Goal: Transaction & Acquisition: Purchase product/service

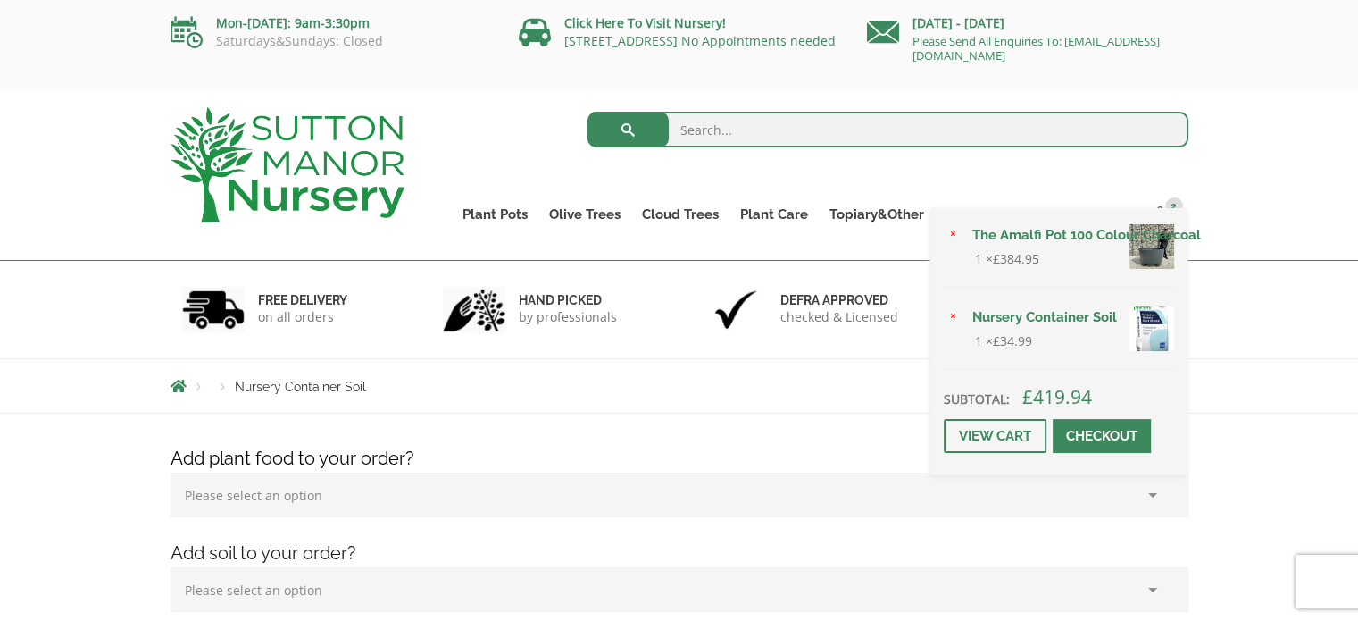
click at [1039, 242] on link "The Amalfi Pot 100 Colour Charcoal" at bounding box center [1068, 234] width 213 height 27
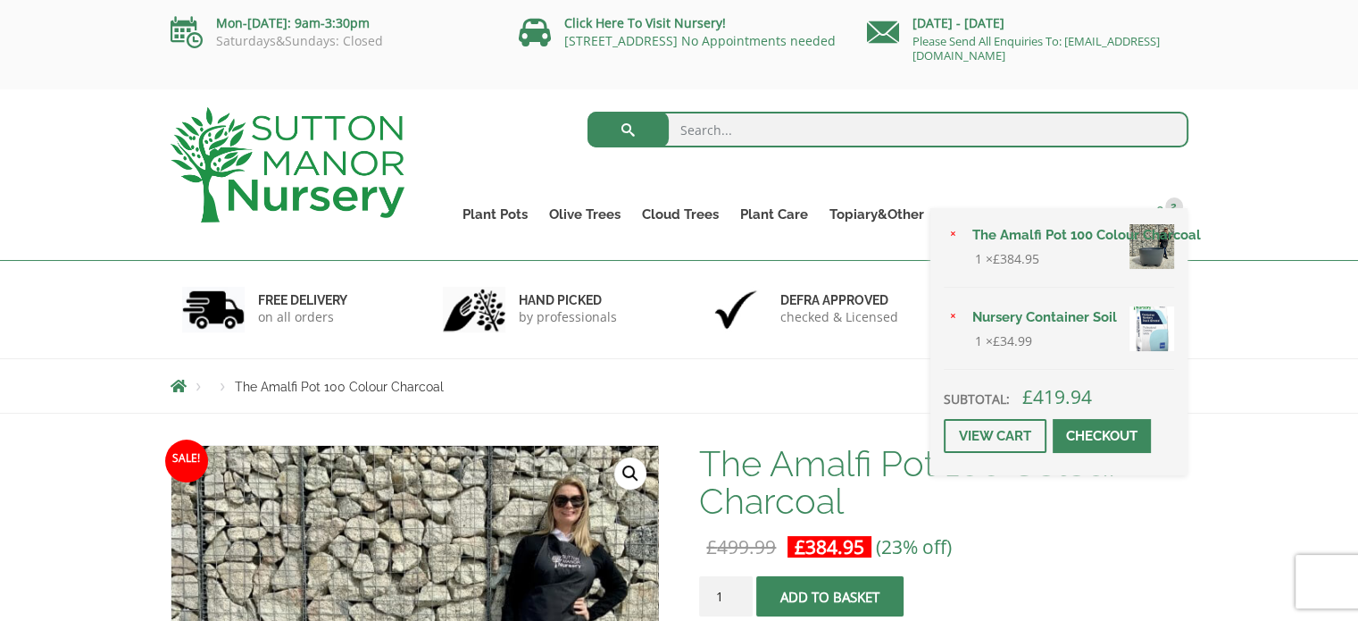
click at [1174, 206] on span "2" at bounding box center [1174, 206] width 18 height 18
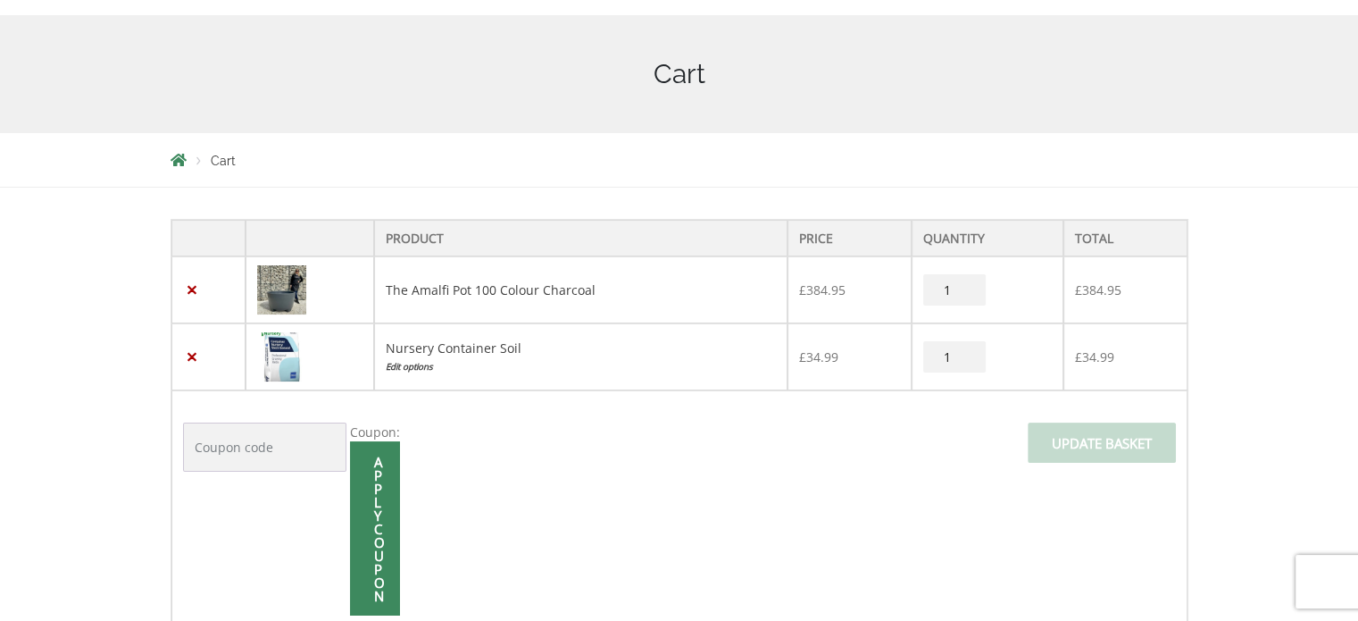
scroll to position [357, 0]
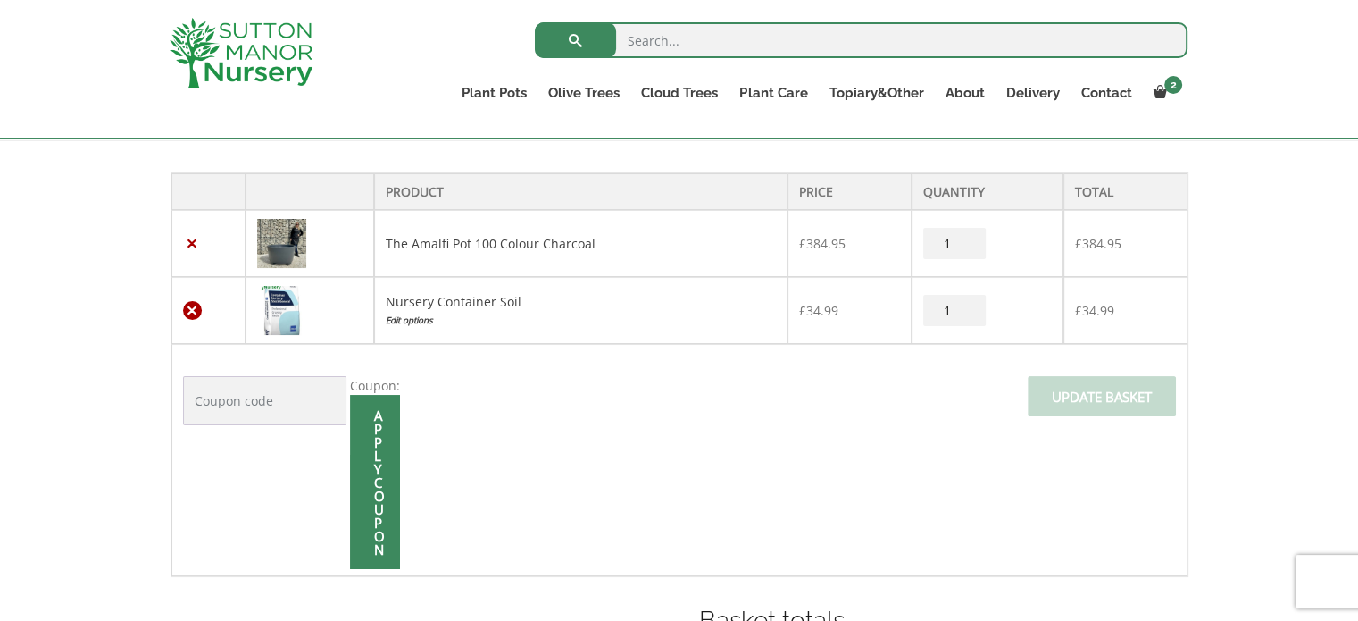
click at [196, 310] on link "×" at bounding box center [192, 310] width 19 height 19
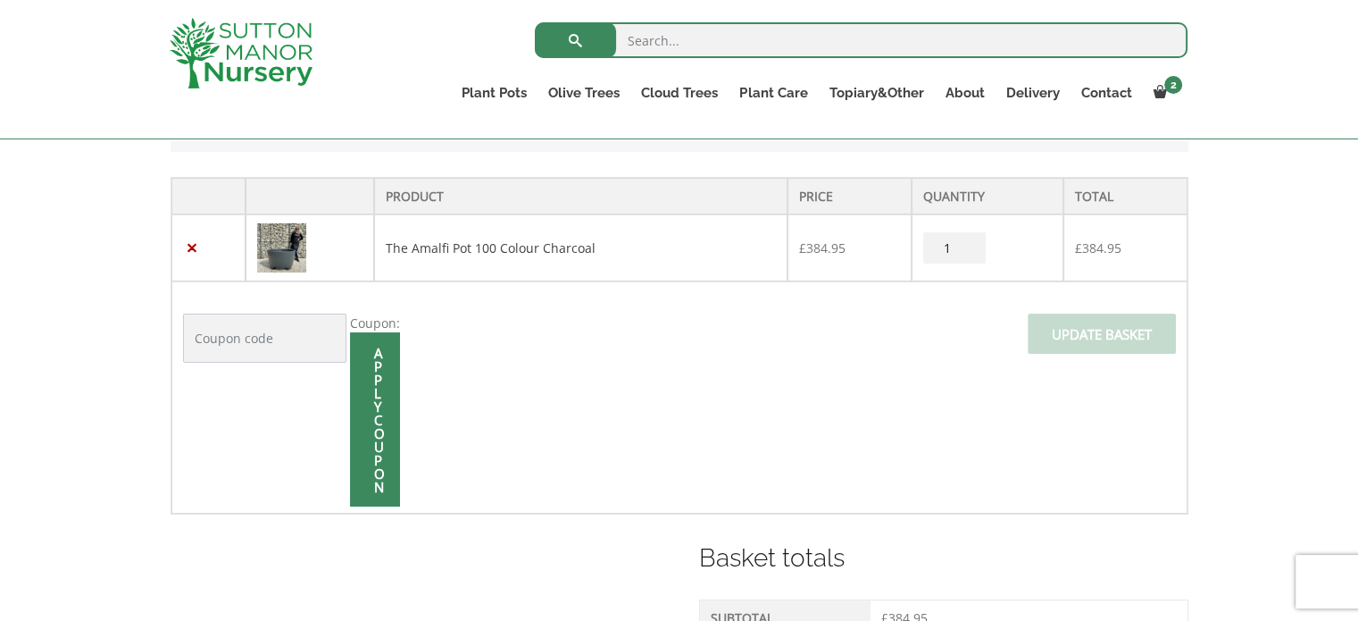
scroll to position [439, 0]
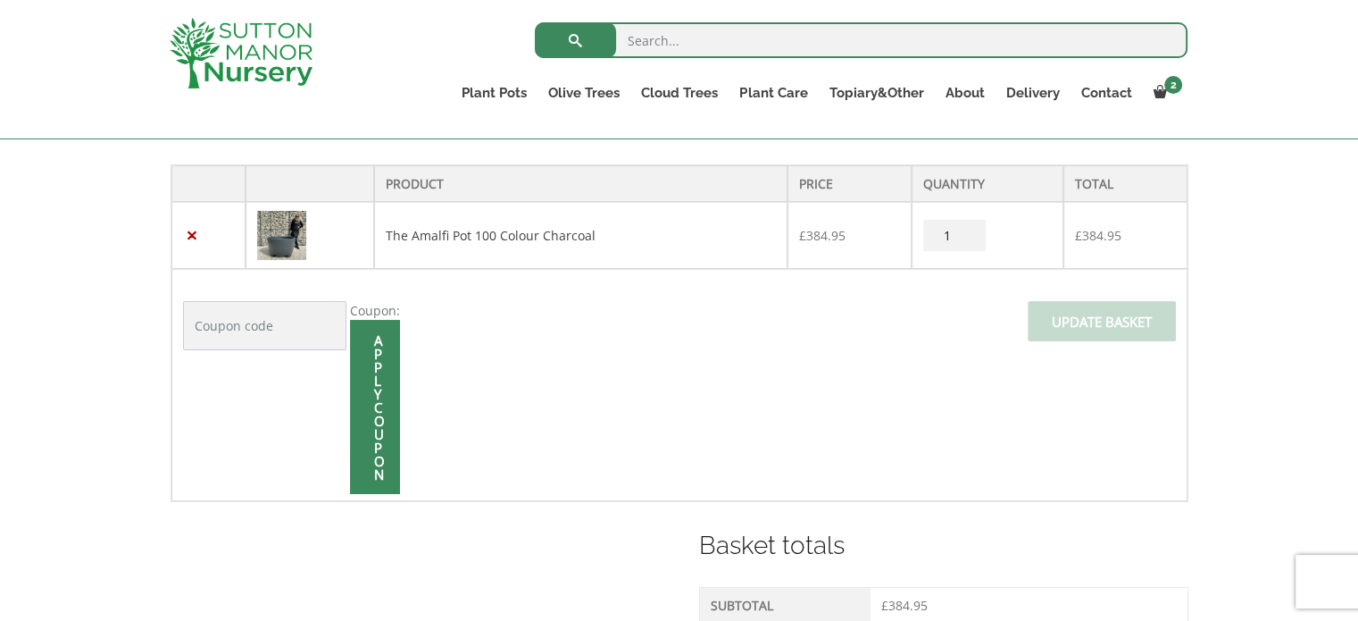
click at [261, 322] on input "Coupon:" at bounding box center [264, 325] width 163 height 49
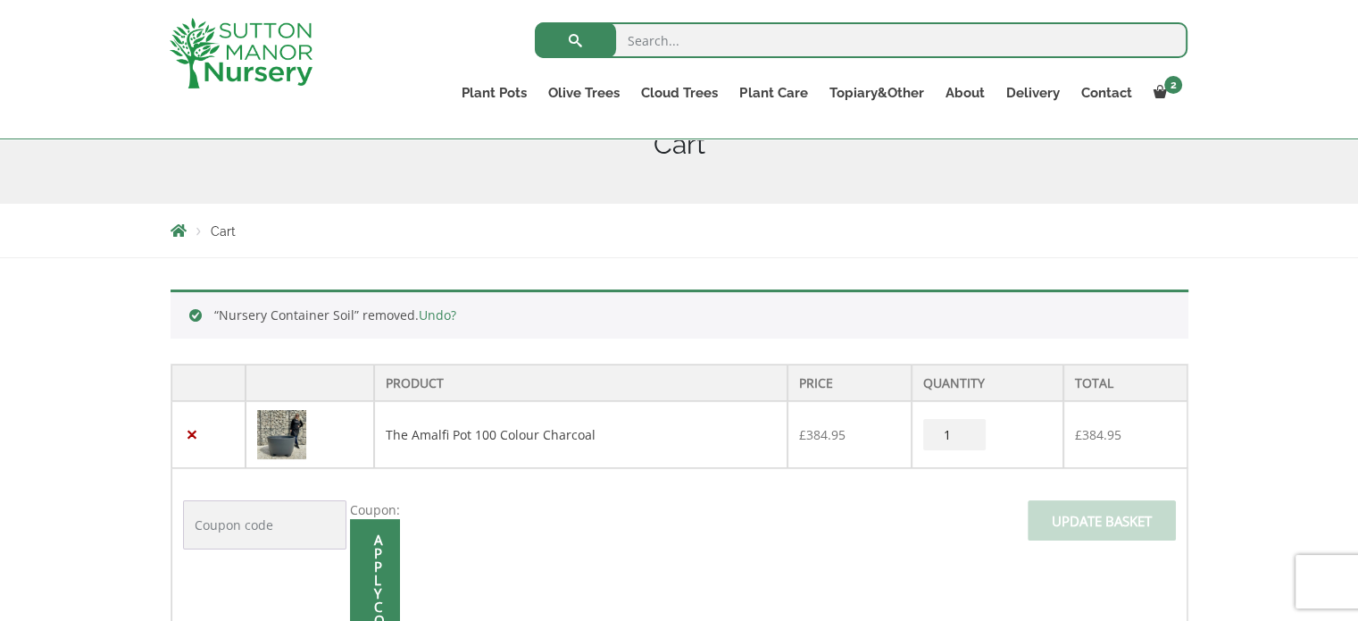
scroll to position [350, 0]
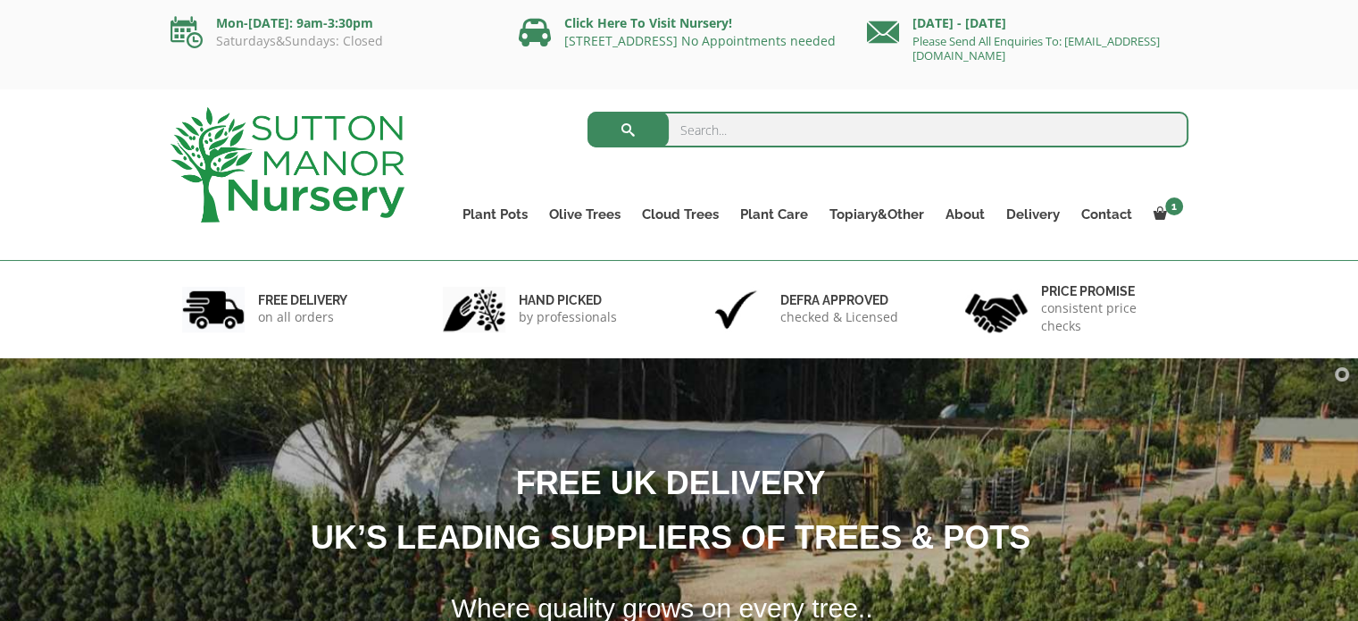
drag, startPoint x: 372, startPoint y: 0, endPoint x: 693, endPoint y: 80, distance: 330.5
click at [693, 80] on div "Mon-Friday: 9am-3:30pm Saturdays&Sundays: Closed Click Here To Visit Nursery! D…" at bounding box center [679, 44] width 1358 height 89
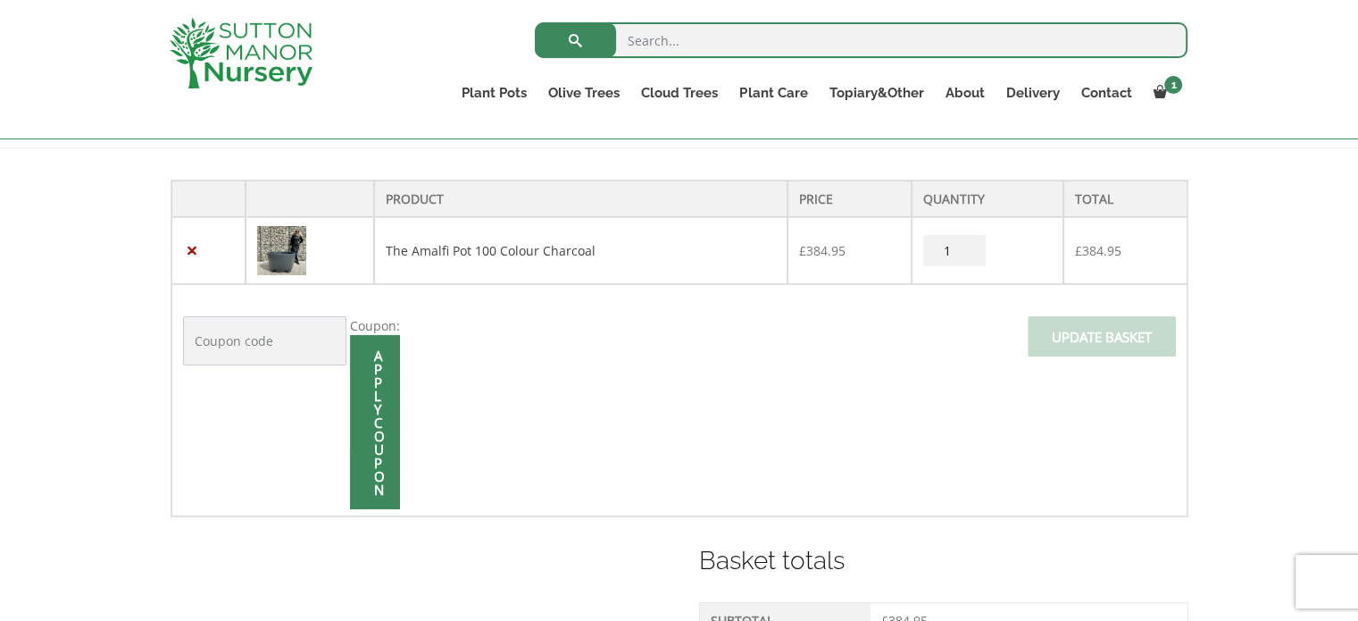
click at [279, 343] on input "Coupon:" at bounding box center [264, 340] width 163 height 49
click at [375, 422] on span at bounding box center [375, 422] width 0 height 0
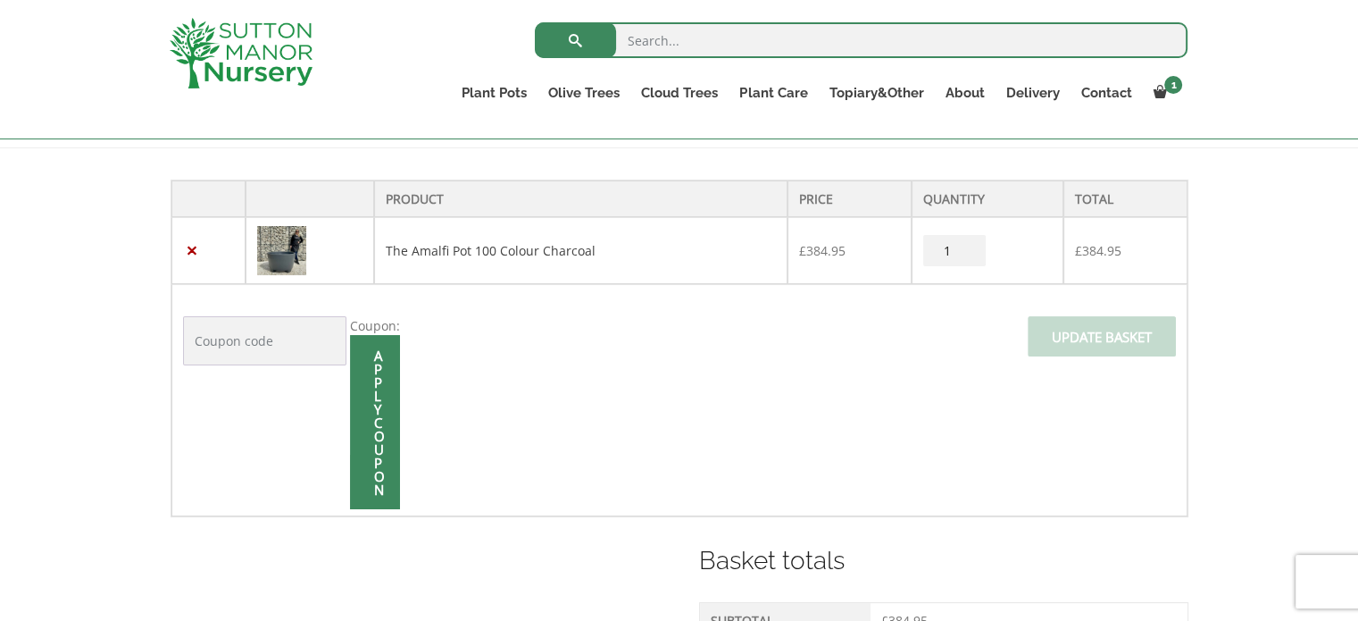
click at [274, 338] on input "Coupon:" at bounding box center [264, 340] width 163 height 49
type input "save10"
click at [375, 422] on span at bounding box center [375, 422] width 0 height 0
click at [380, 406] on input "Apply coupon" at bounding box center [375, 422] width 50 height 174
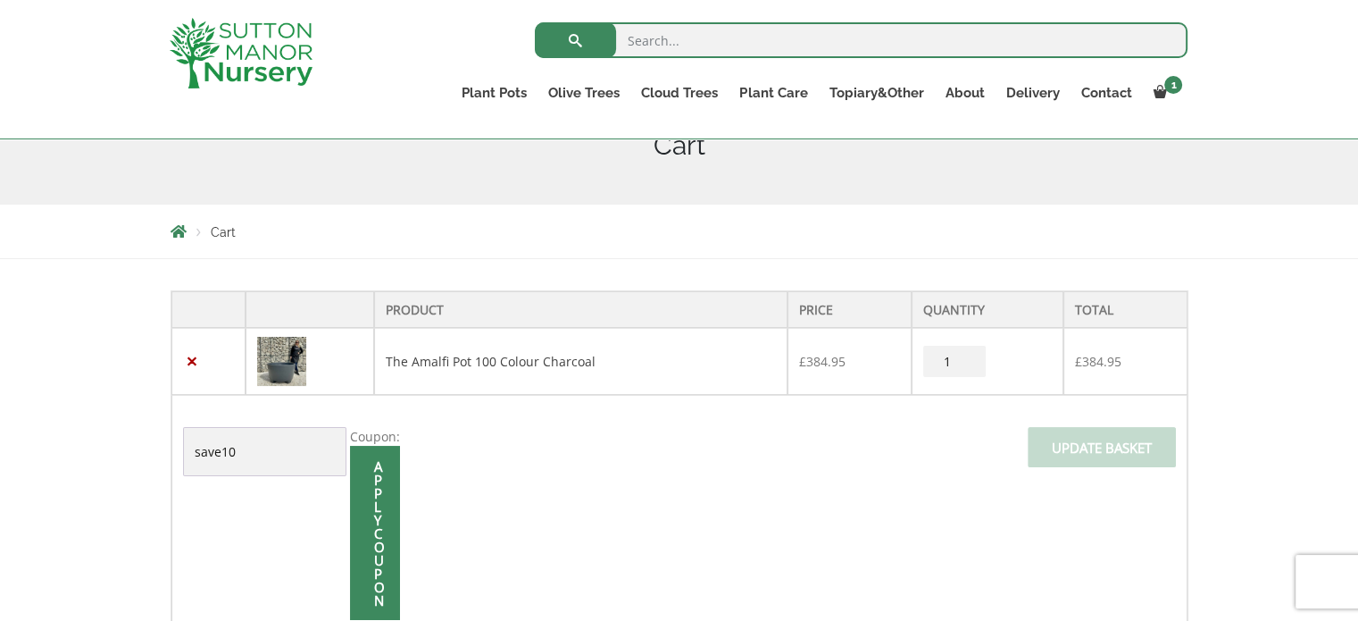
scroll to position [329, 0]
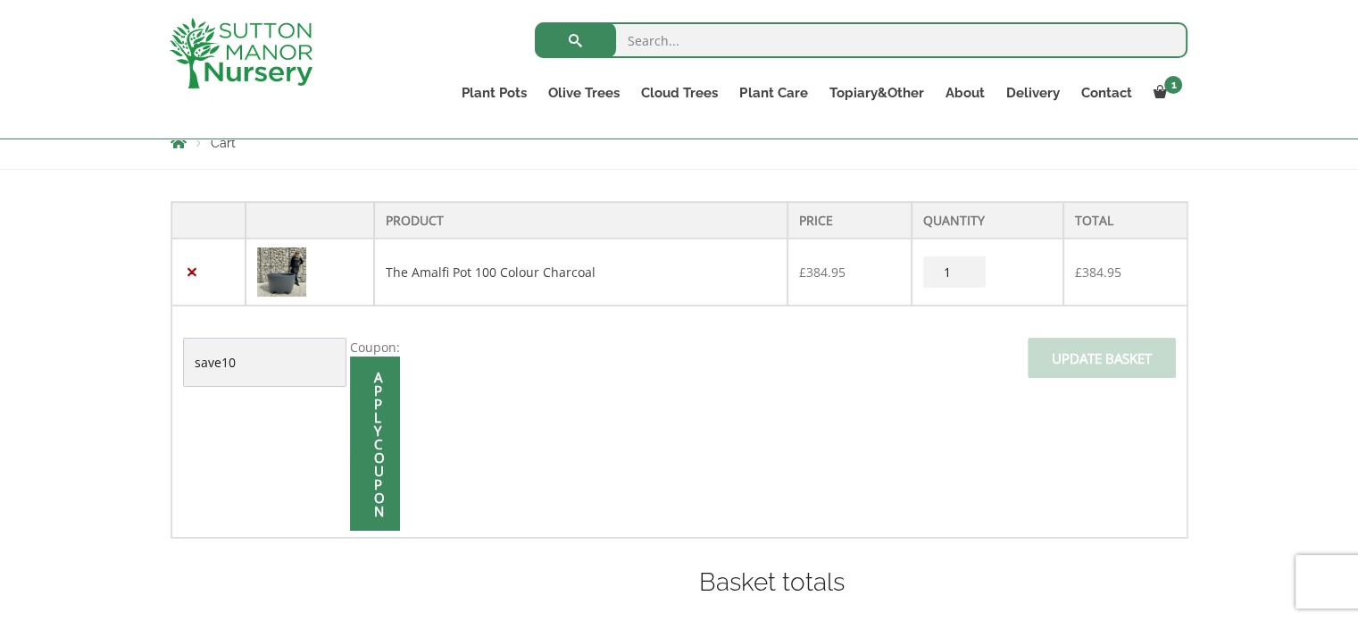
drag, startPoint x: 213, startPoint y: 353, endPoint x: 164, endPoint y: 351, distance: 48.3
click at [164, 351] on div "Product Price Quantity Total × The Amalfi Pot 100 Colour Charcoal £ 384.95 The …" at bounding box center [679, 531] width 1045 height 686
paste input "SUSAW237"
type input "SUSAW237"
click at [379, 421] on div "Apply coupon" at bounding box center [375, 443] width 50 height 174
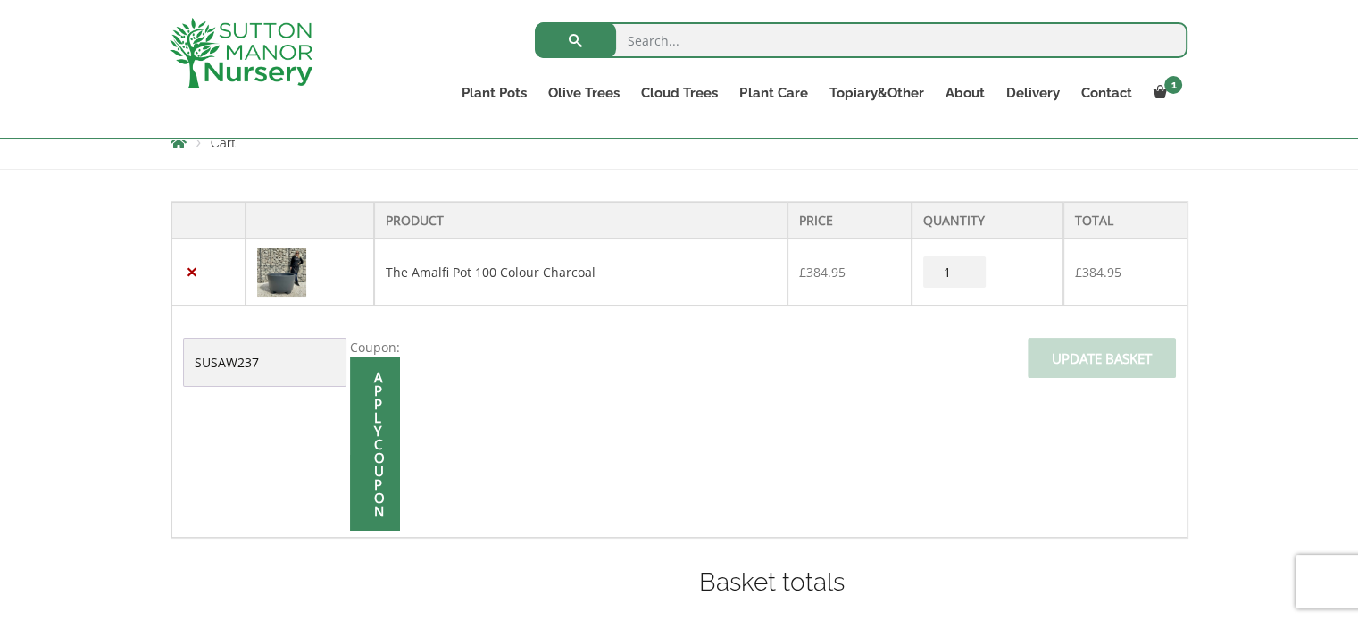
click at [379, 388] on input "Apply coupon" at bounding box center [375, 443] width 50 height 174
drag, startPoint x: 1371, startPoint y: 0, endPoint x: 847, endPoint y: 424, distance: 674.3
click at [847, 424] on td "Coupon: SUSAW237 Apply coupon Update basket" at bounding box center [679, 421] width 1016 height 232
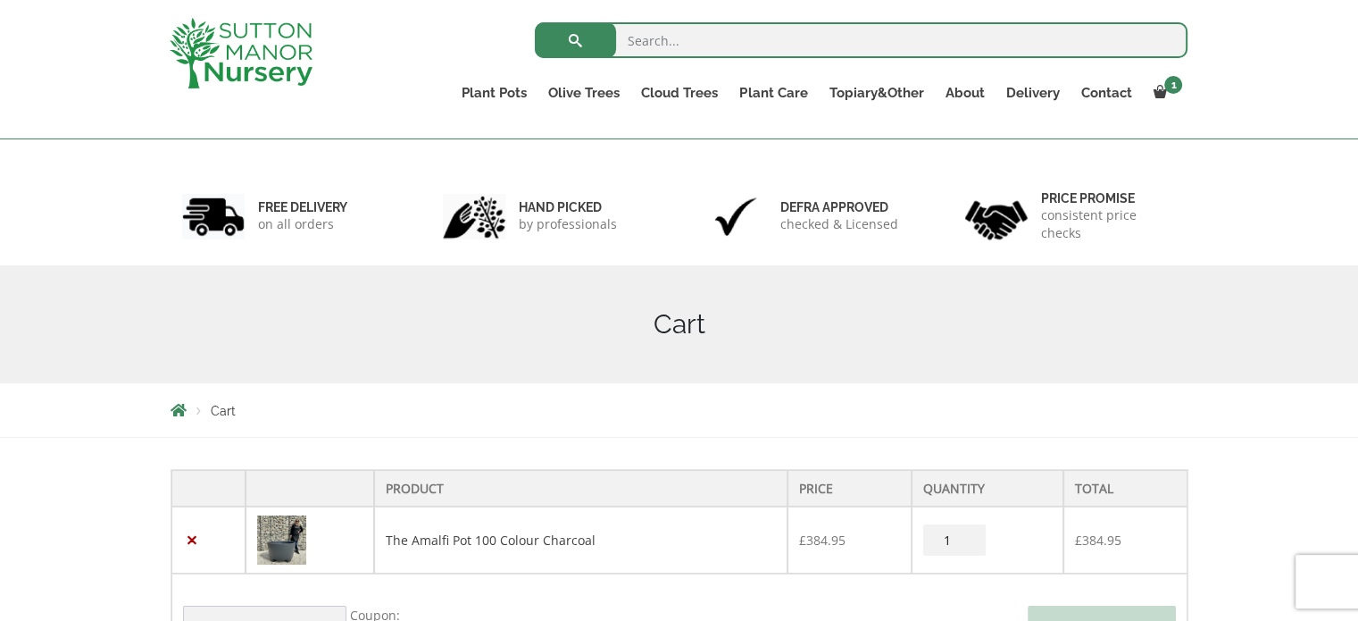
scroll to position [0, 0]
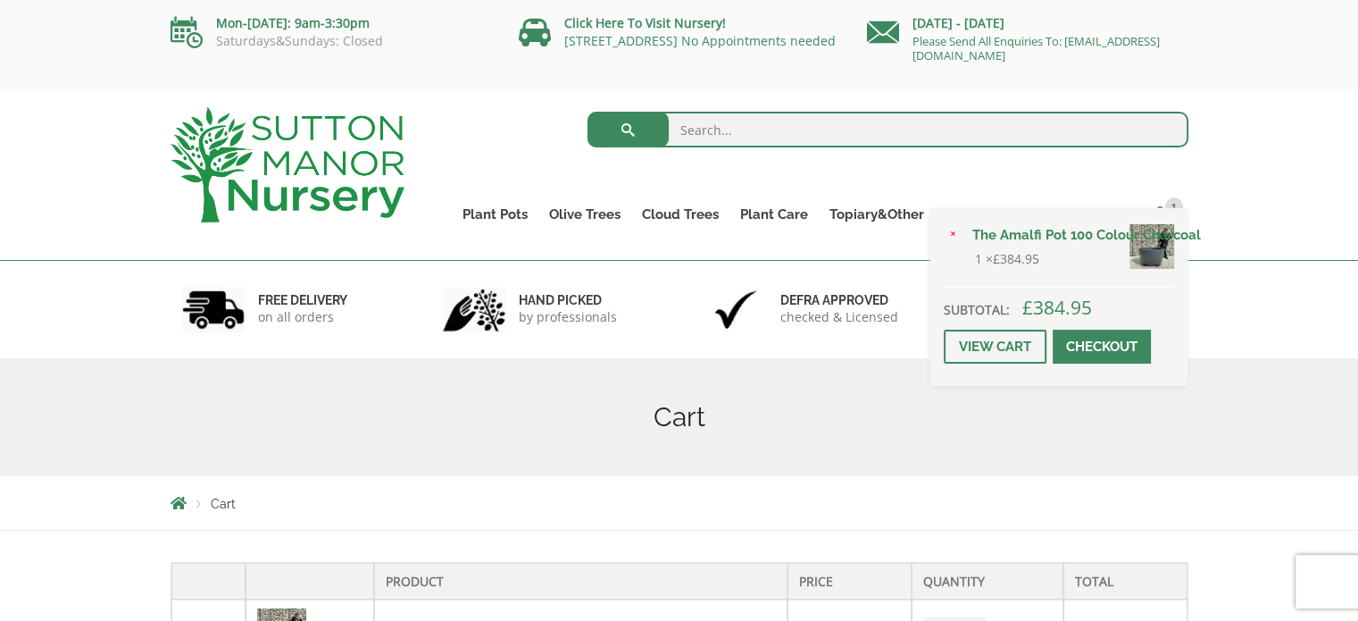
click at [1126, 345] on link "Checkout" at bounding box center [1102, 347] width 98 height 34
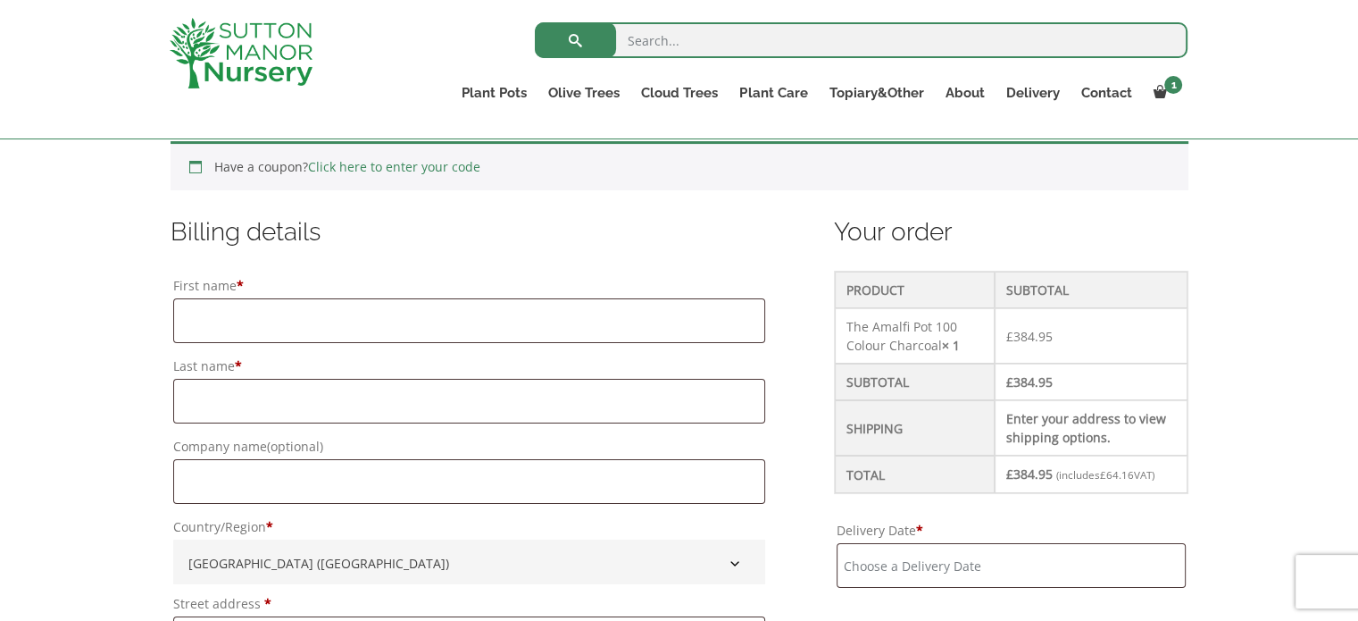
scroll to position [357, 0]
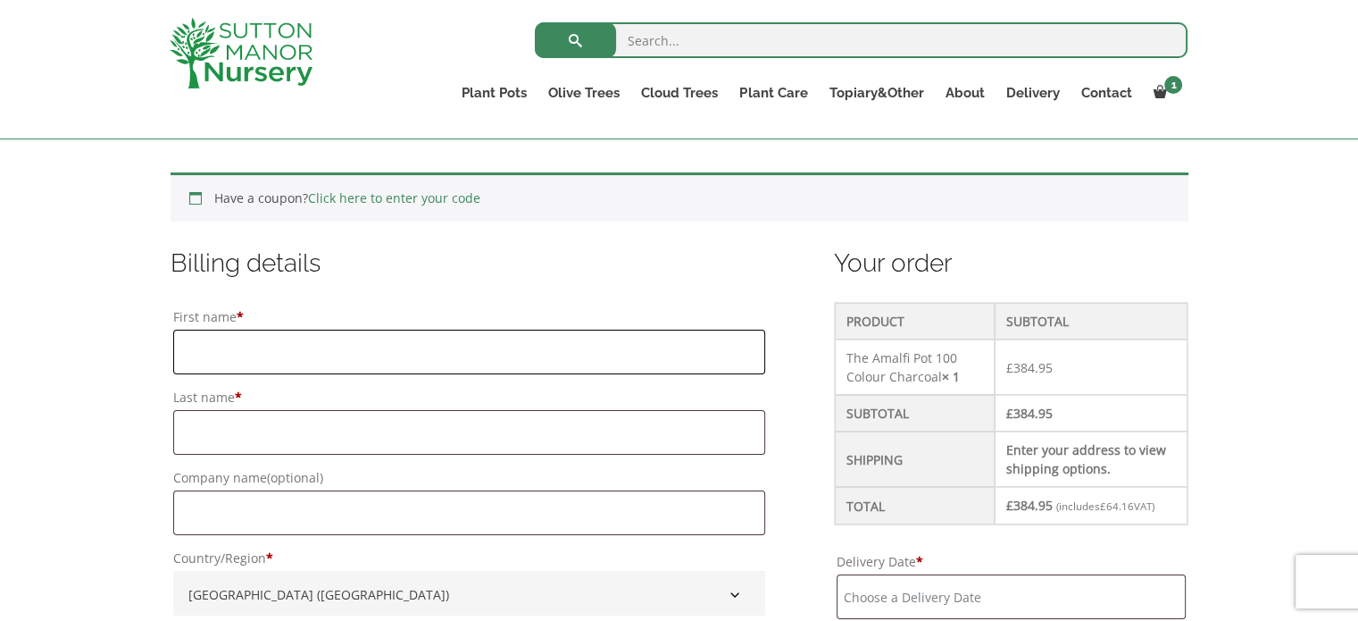
click at [200, 353] on input "First name *" at bounding box center [469, 352] width 592 height 45
click at [196, 344] on input "First name *" at bounding box center [469, 352] width 592 height 45
type input "[PERSON_NAME]"
type input "[PERSON_NAME] Electrical Services Ltd"
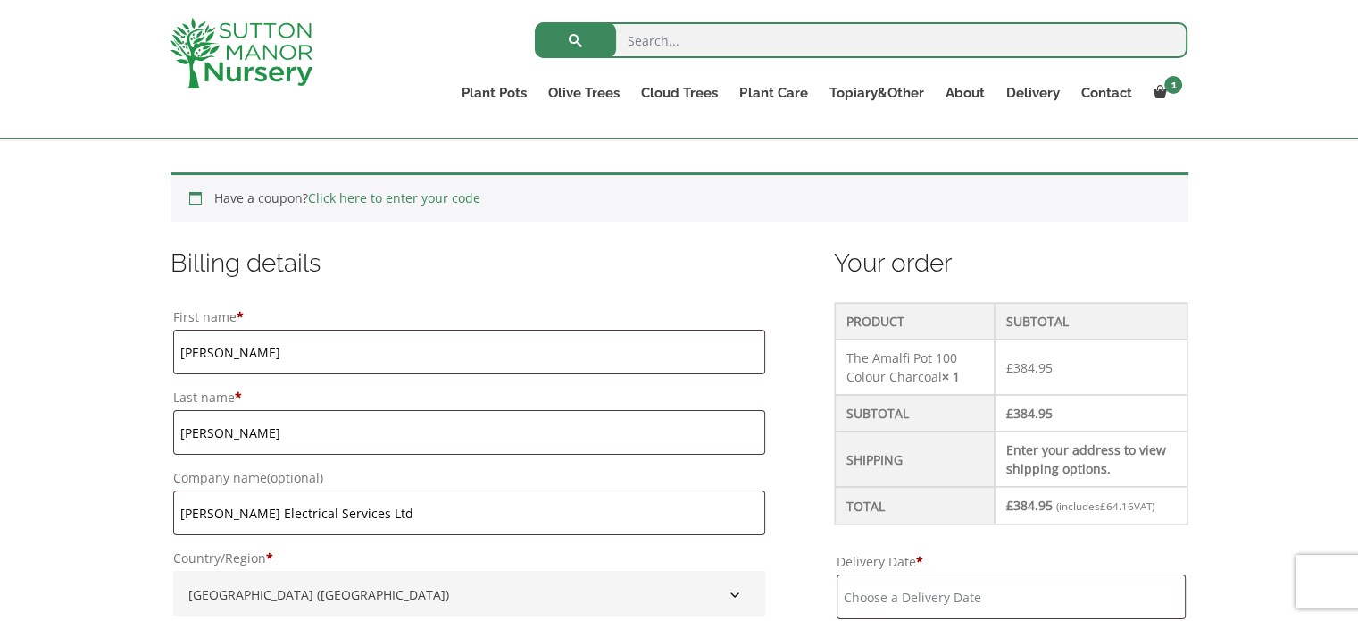
type input "[GEOGRAPHIC_DATA]"
type input "Oldham"
type input "[GEOGRAPHIC_DATA]"
type input "OL4 1HE"
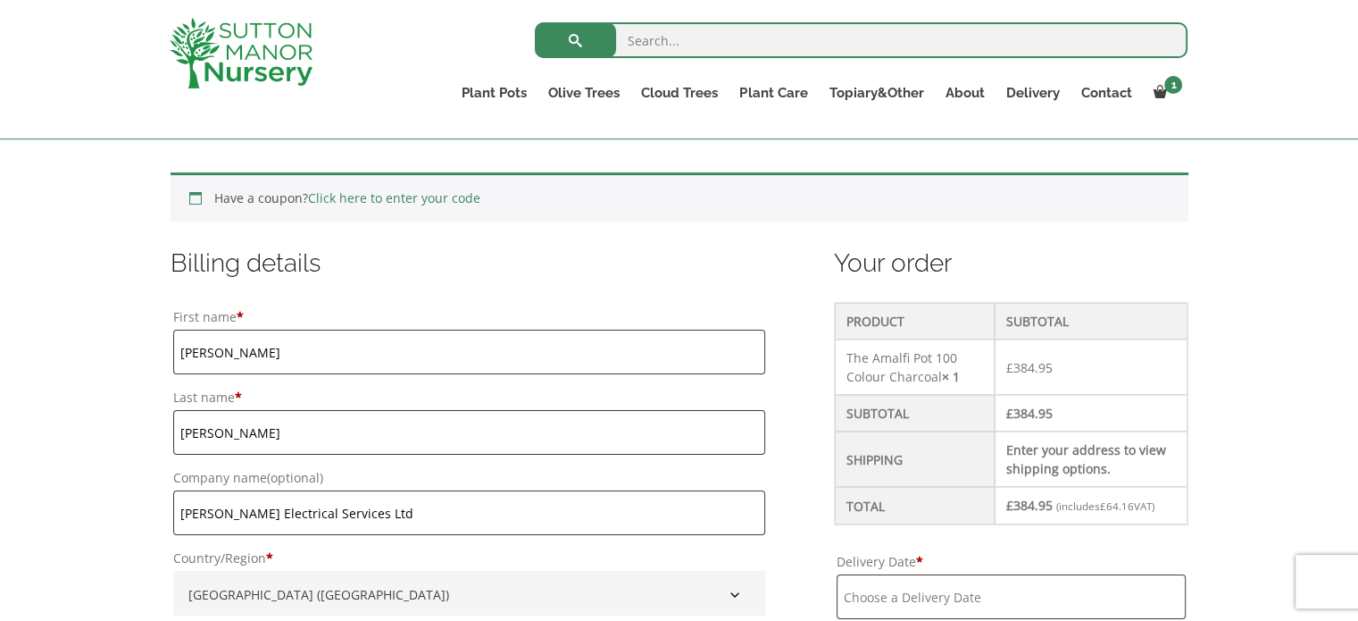
type input "01616202689"
type input "[PERSON_NAME][EMAIL_ADDRESS][DOMAIN_NAME]"
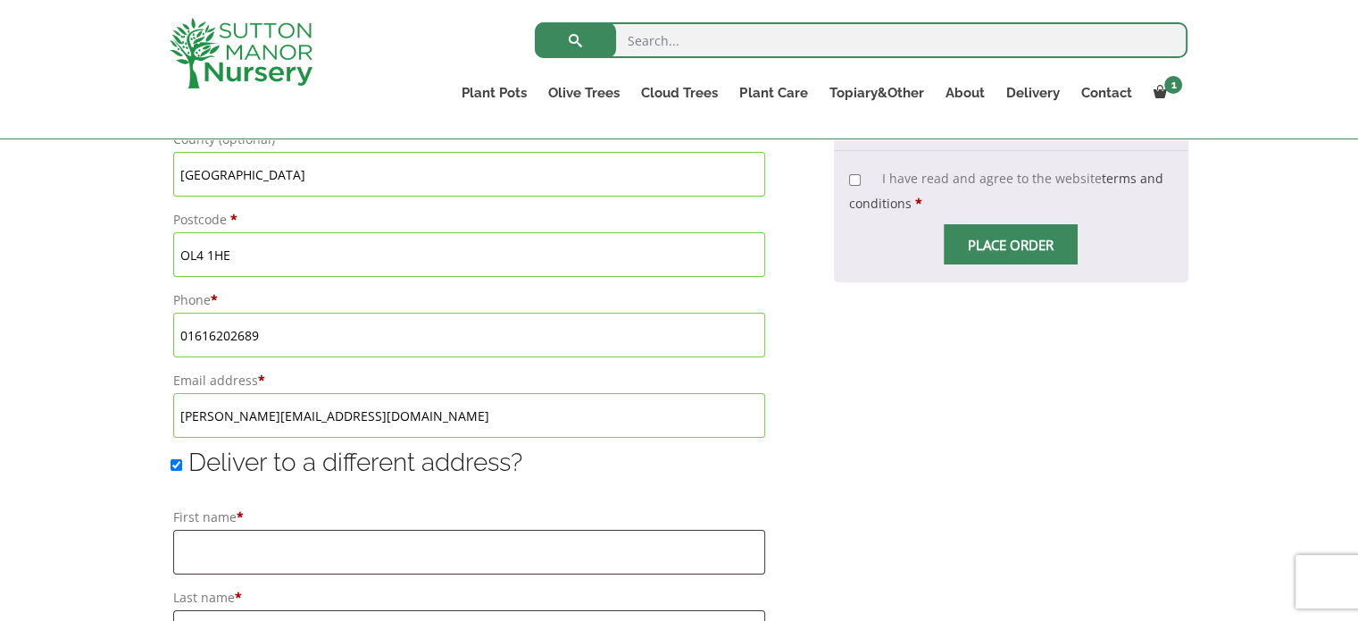
scroll to position [1072, 0]
click at [310, 339] on input "01616202689" at bounding box center [469, 332] width 592 height 45
type input "07736565266"
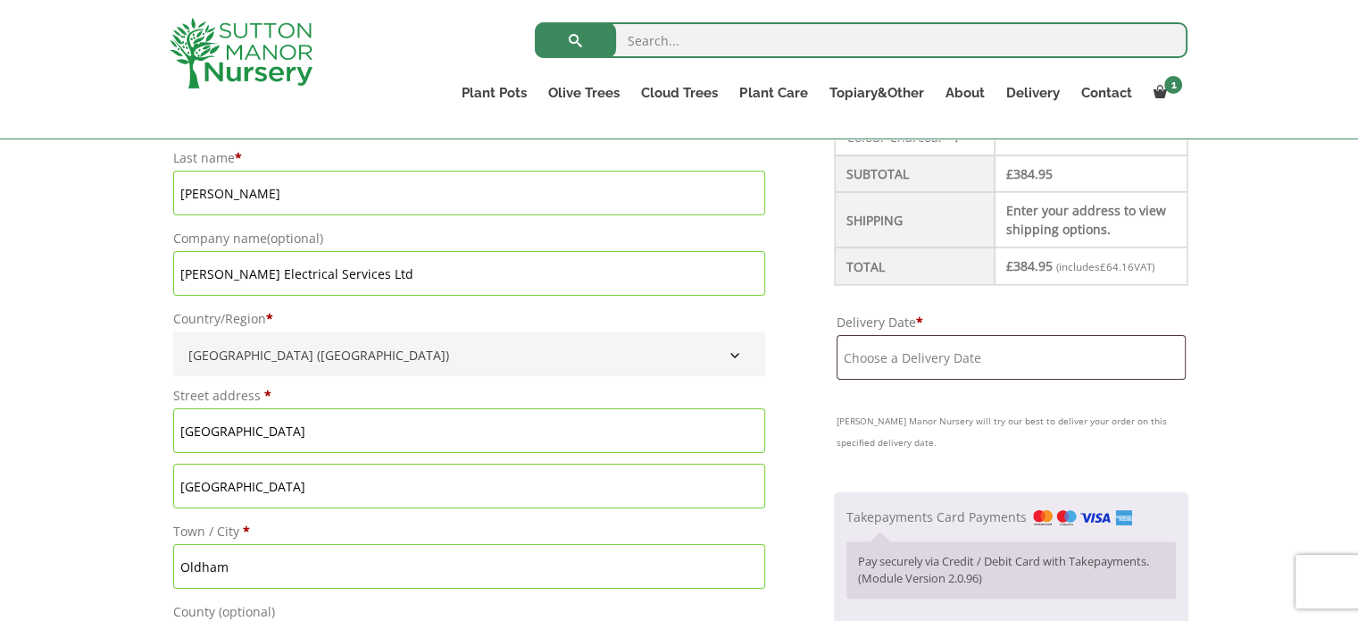
scroll to position [625, 0]
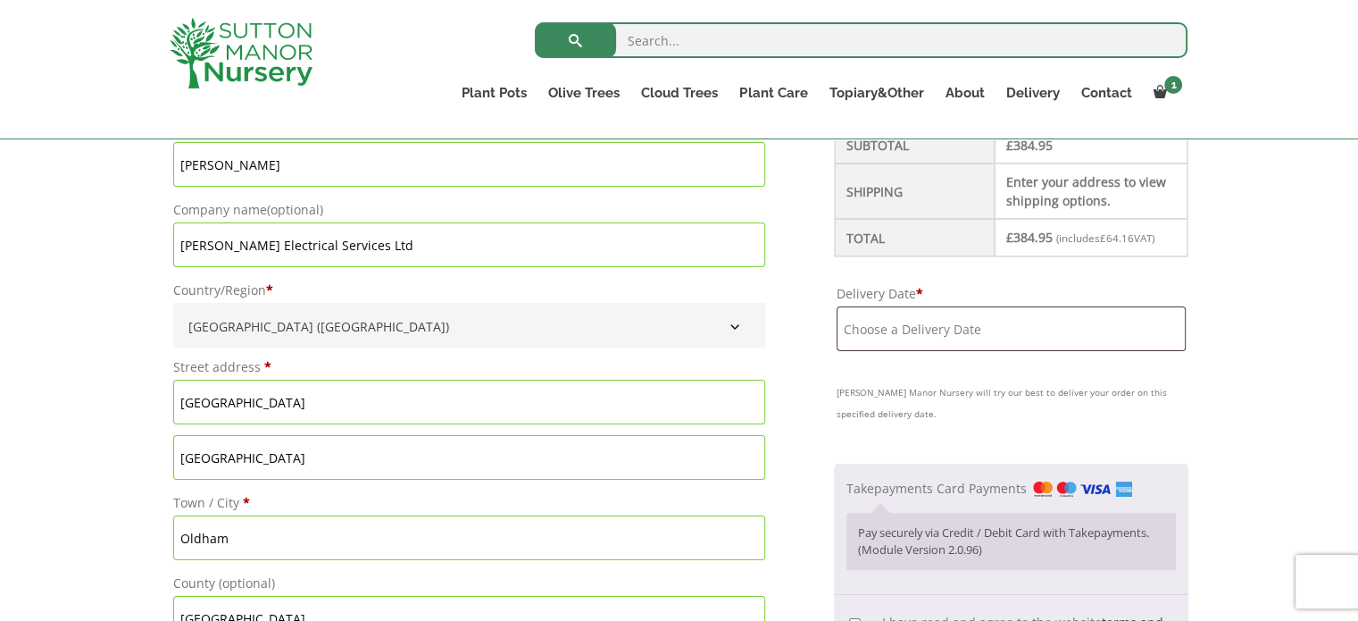
click at [304, 410] on input "[GEOGRAPHIC_DATA]" at bounding box center [469, 402] width 592 height 45
type input "Thorns [PERSON_NAME] House"
click at [288, 459] on input "[GEOGRAPHIC_DATA]" at bounding box center [469, 457] width 592 height 45
type input "[PERSON_NAME] Head [PERSON_NAME]"
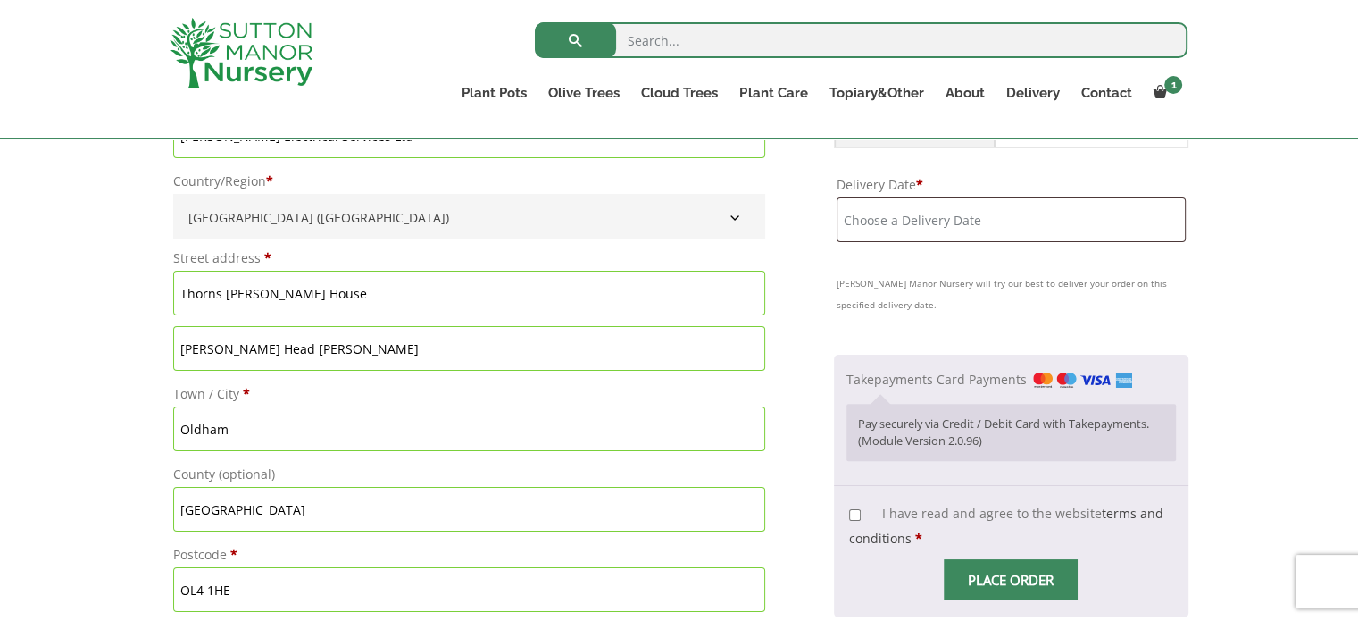
scroll to position [804, 0]
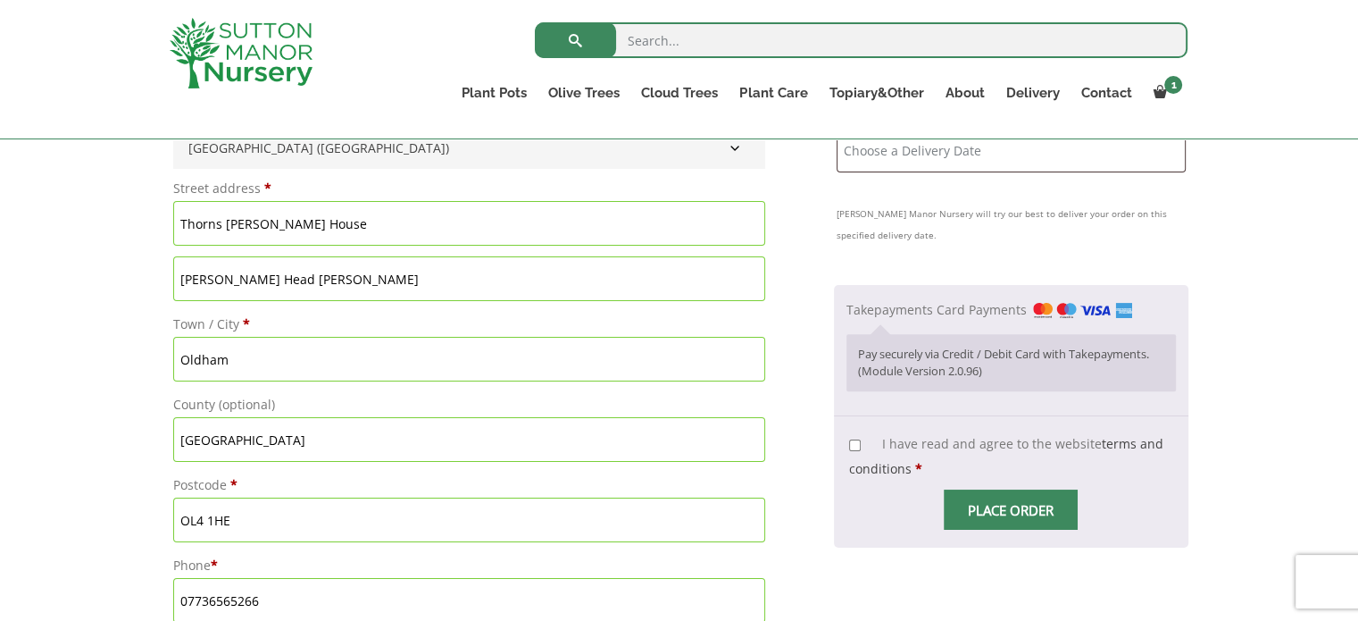
click at [255, 521] on input "OL4 1HE" at bounding box center [469, 519] width 592 height 45
type input "OL3 5LU"
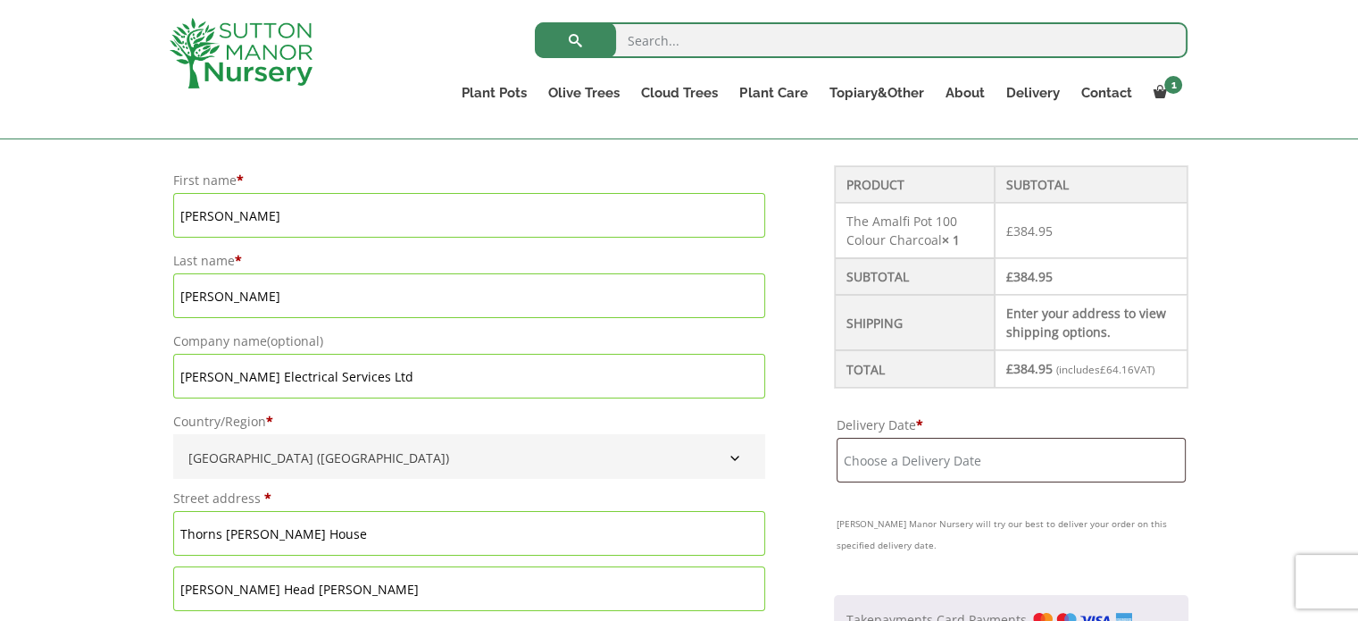
scroll to position [447, 0]
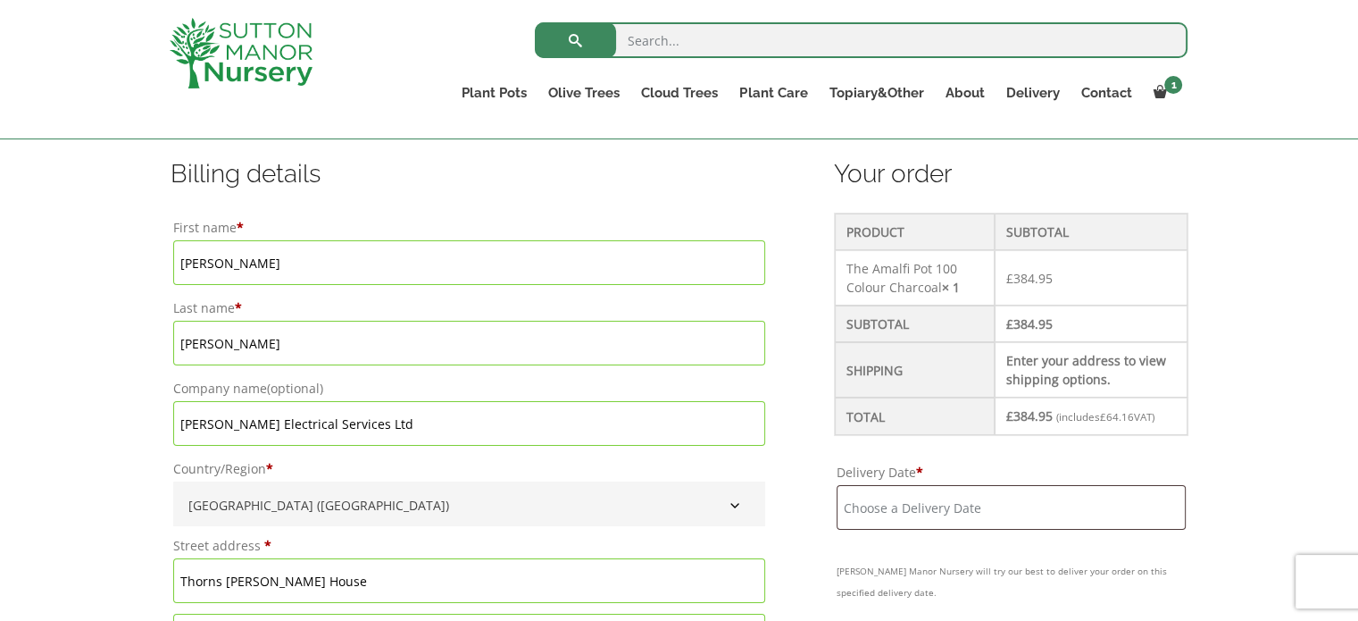
click at [375, 419] on input "[PERSON_NAME] Electrical Services Ltd" at bounding box center [469, 423] width 592 height 45
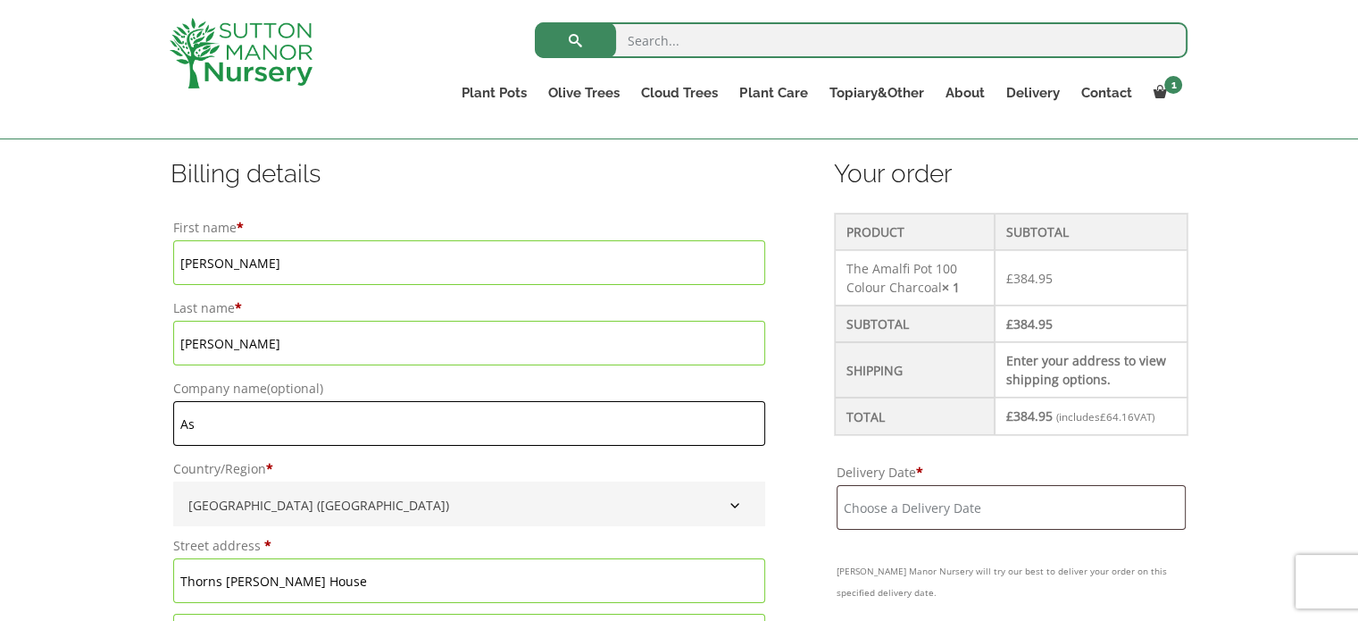
type input "A"
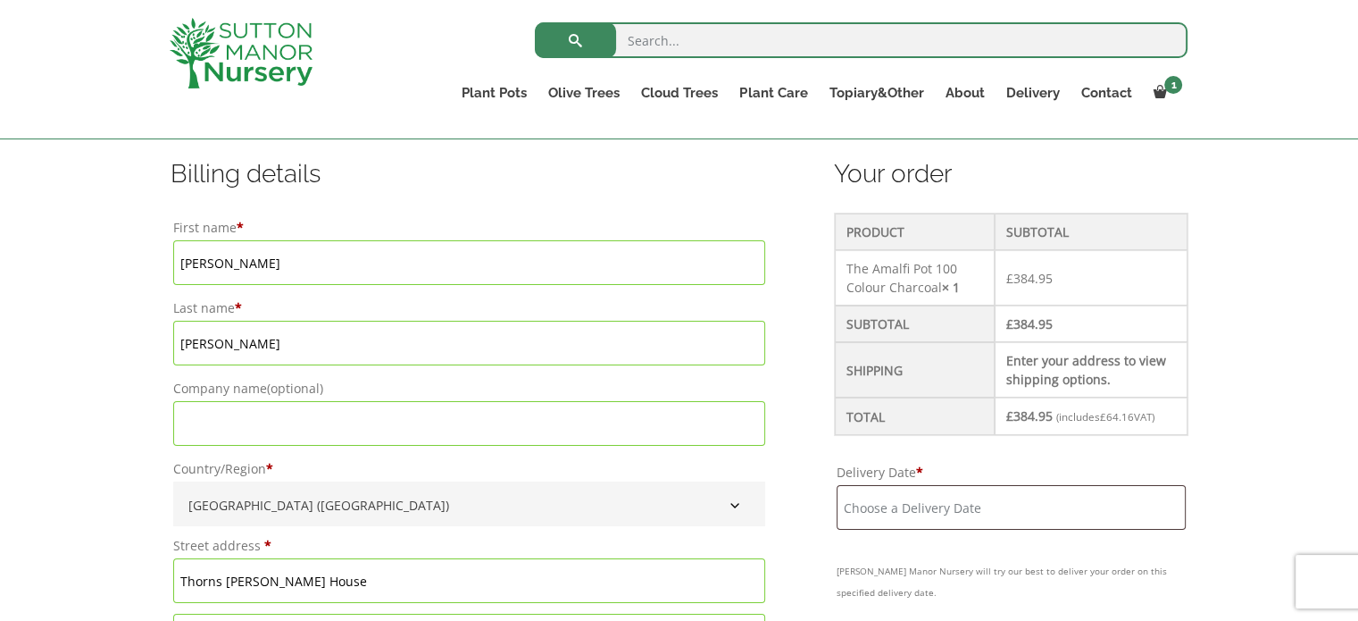
click at [282, 346] on input "[PERSON_NAME]" at bounding box center [469, 343] width 592 height 45
click at [272, 258] on input "[PERSON_NAME]" at bounding box center [469, 262] width 592 height 45
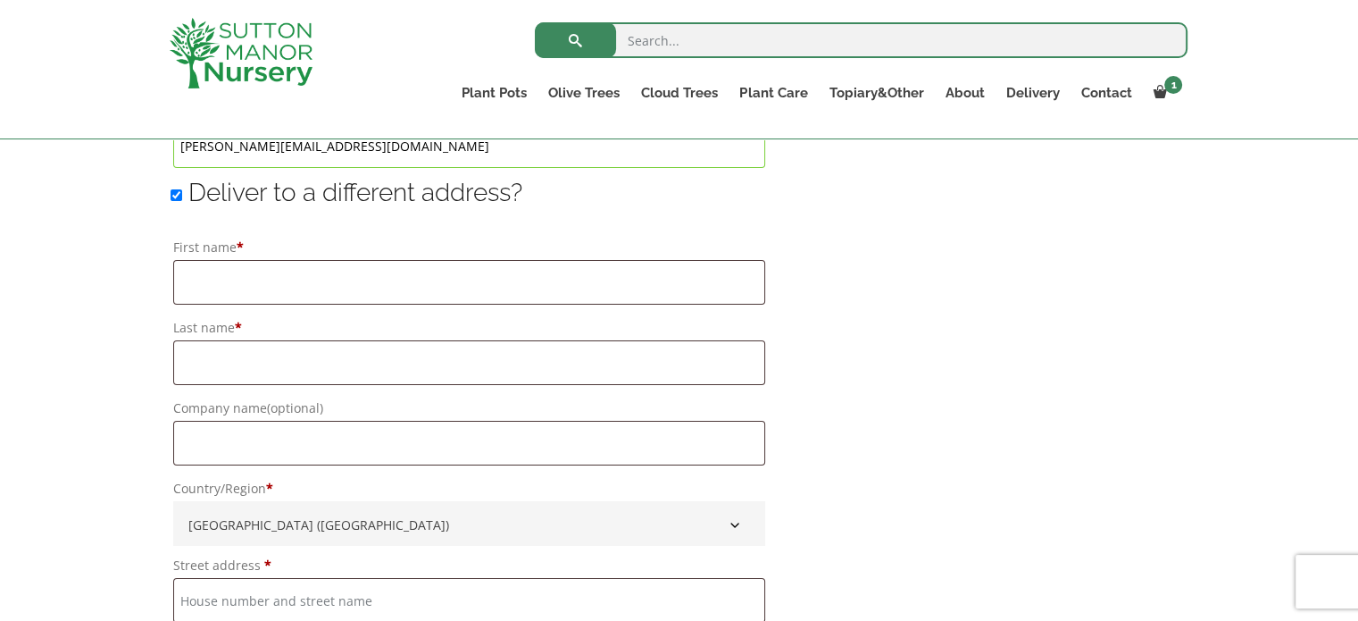
scroll to position [1340, 0]
click at [204, 279] on input "First name *" at bounding box center [469, 281] width 592 height 45
type input "[PERSON_NAME]"
type input "[PERSON_NAME] Electrical Services Ltd"
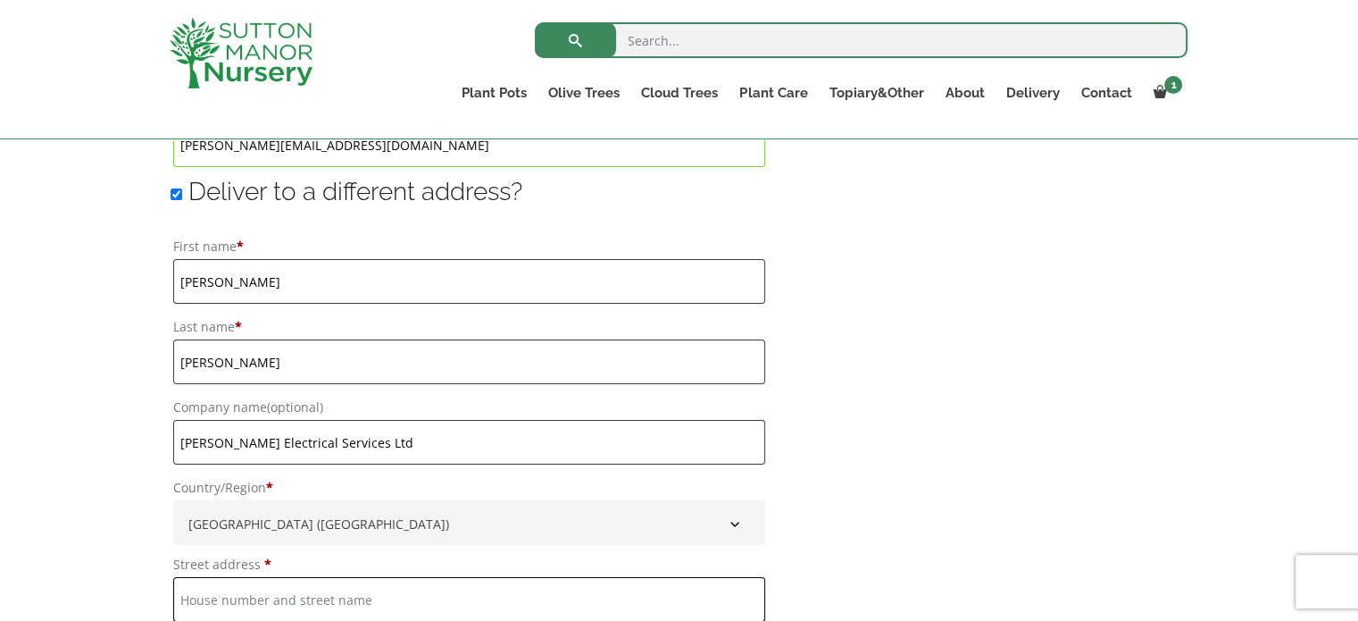
type input "[GEOGRAPHIC_DATA]"
type input "Oldham"
type input "[GEOGRAPHIC_DATA]"
type input "OL4 1HE"
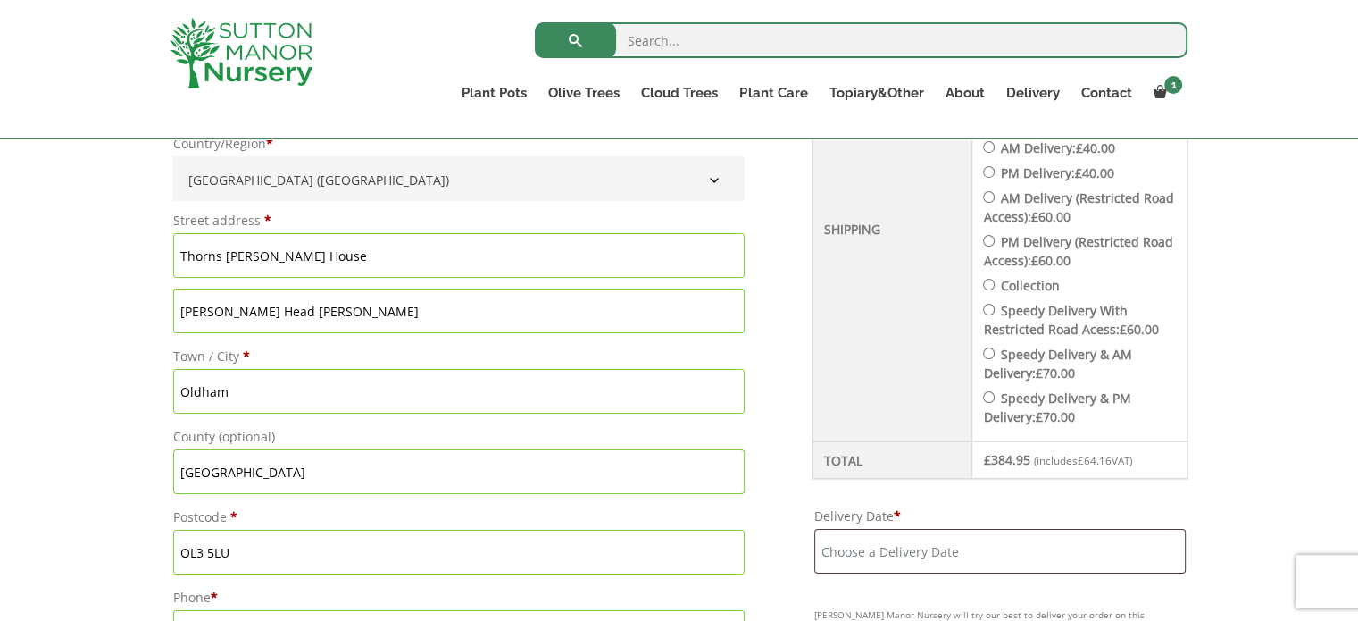
scroll to position [804, 0]
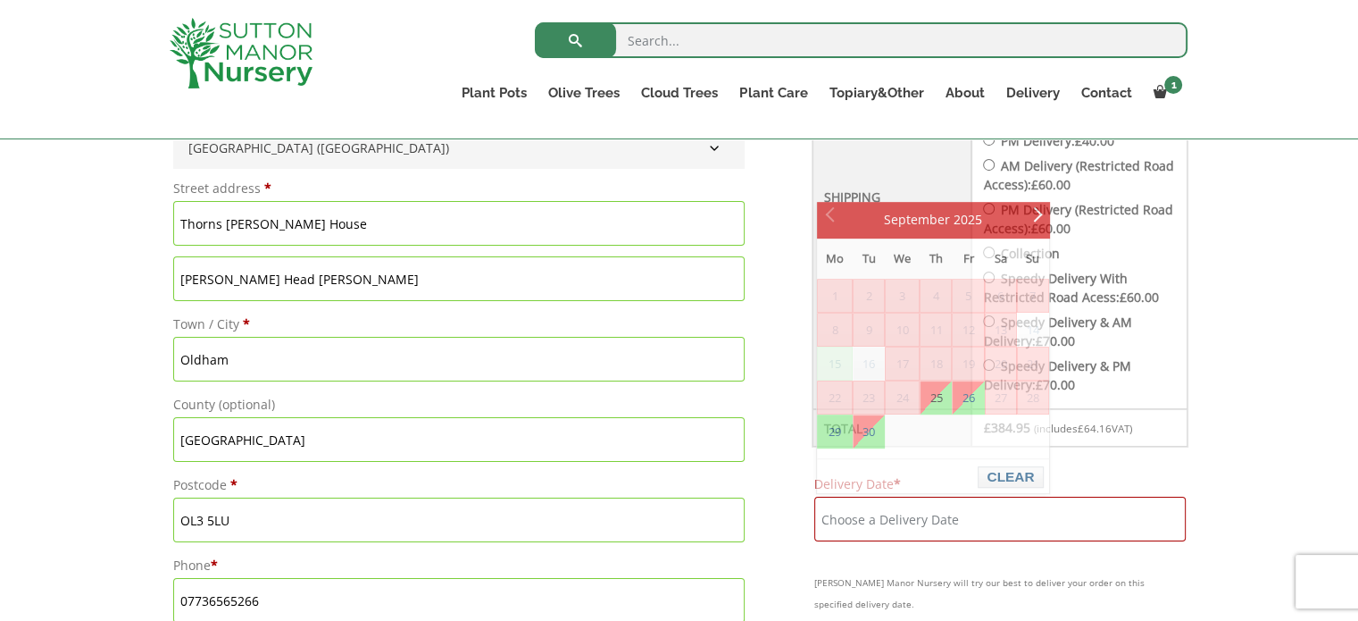
click at [936, 517] on input "Delivery Date *" at bounding box center [1000, 519] width 372 height 45
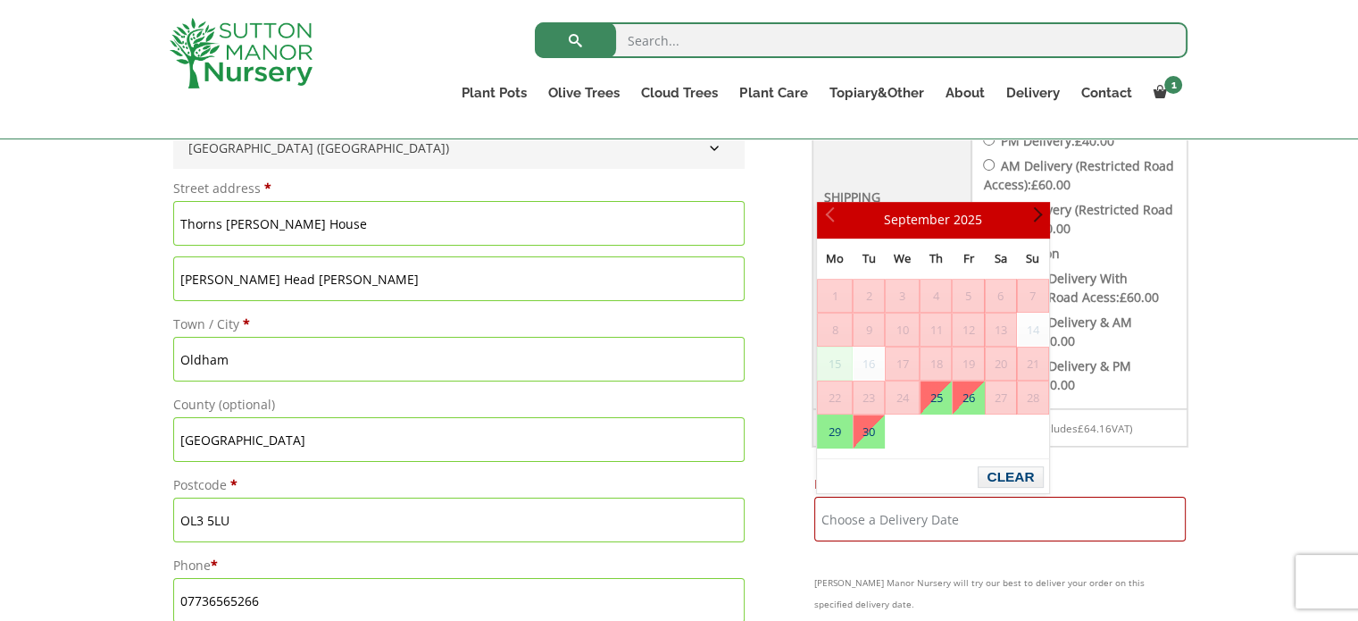
click at [1041, 216] on link "Next" at bounding box center [1034, 220] width 30 height 30
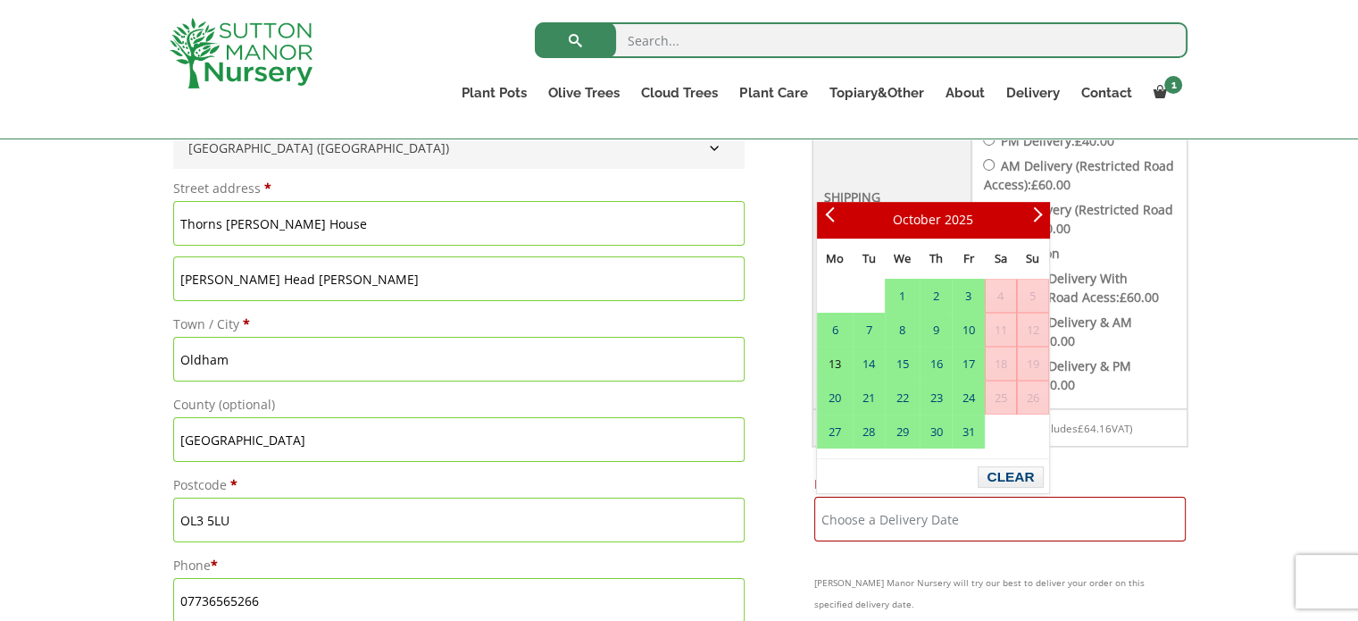
click at [839, 363] on link "13" at bounding box center [835, 363] width 34 height 32
type input "[DATE]"
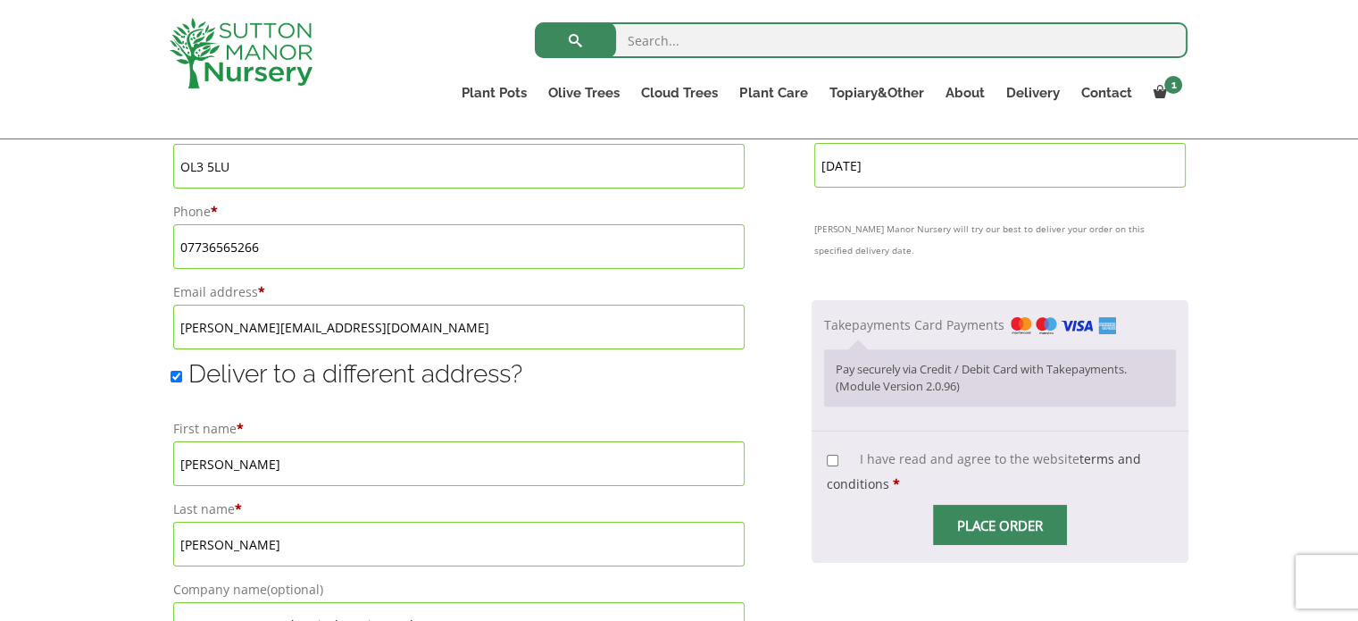
scroll to position [1161, 0]
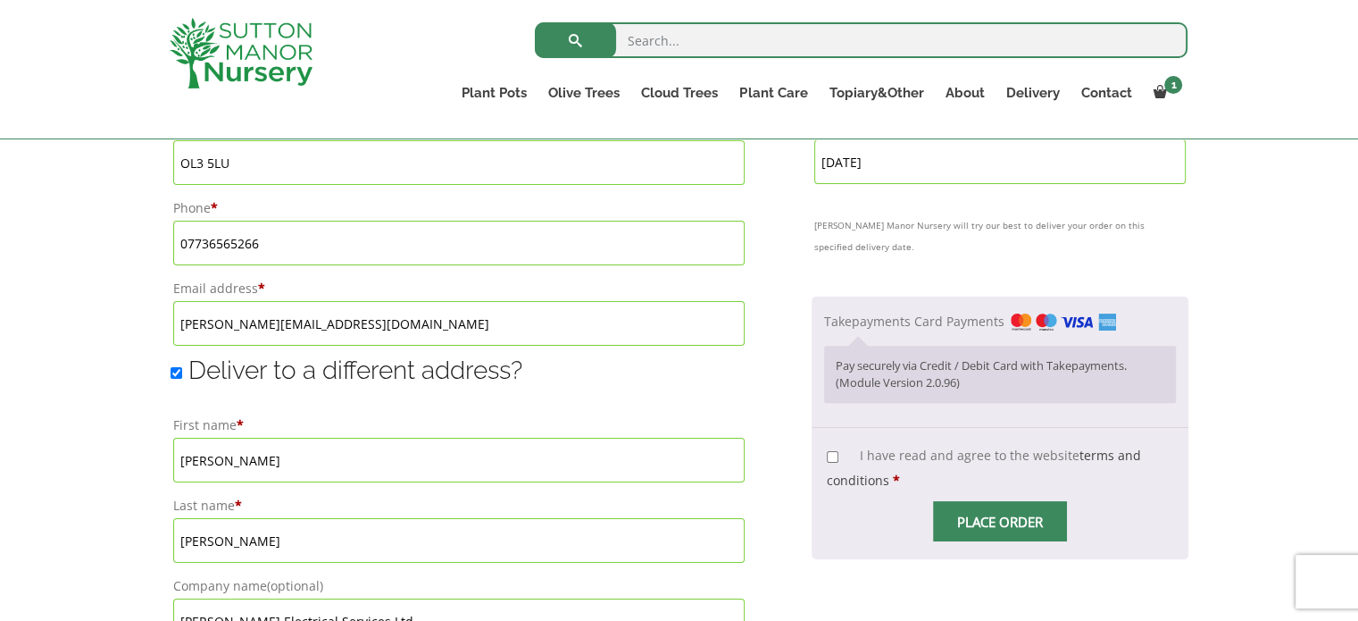
click at [834, 457] on input "I have read and agree to the website terms and conditions *" at bounding box center [833, 457] width 12 height 12
checkbox input "true"
click at [992, 513] on input "Place order" at bounding box center [1000, 521] width 134 height 40
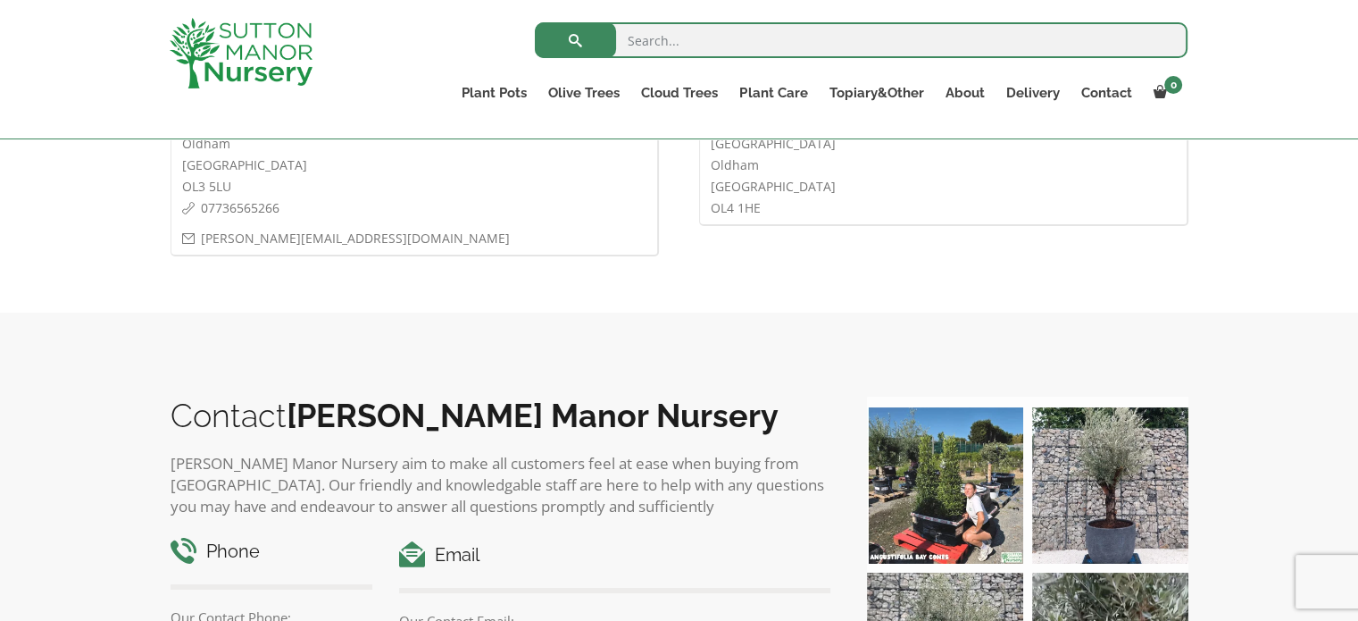
scroll to position [522, 0]
